Goal: Find specific page/section: Find specific page/section

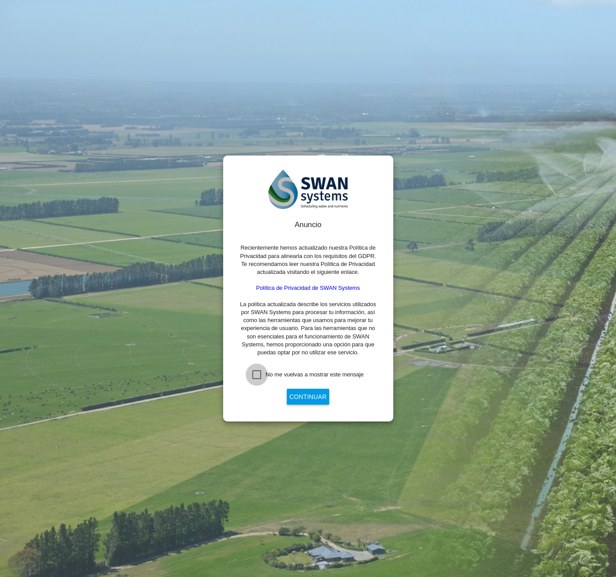
click at [256, 373] on div "No me vuelvas a mostrar este mensaje" at bounding box center [256, 374] width 9 height 9
click at [295, 397] on button "Continuar" at bounding box center [308, 397] width 42 height 16
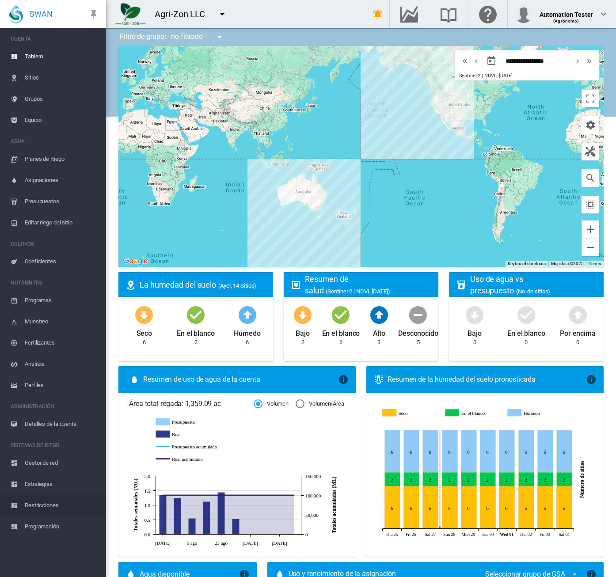
click at [42, 506] on span "Restricciones" at bounding box center [62, 505] width 74 height 21
